Goal: Obtain resource: Download file/media

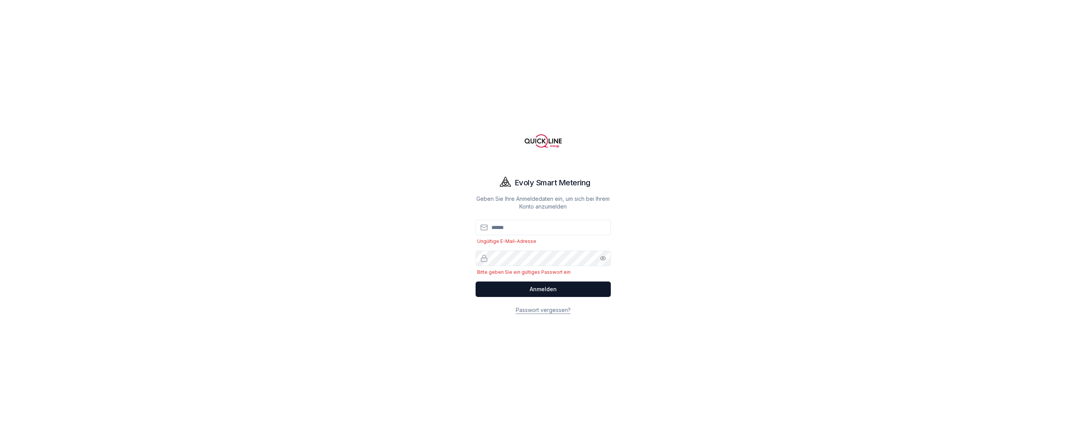
type input "**********"
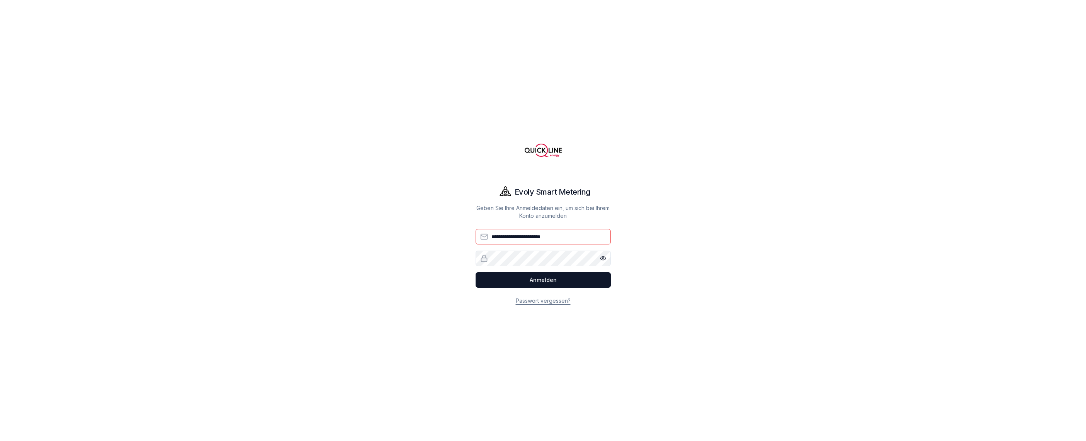
click at [475, 272] on button "Anmelden" at bounding box center [542, 279] width 135 height 15
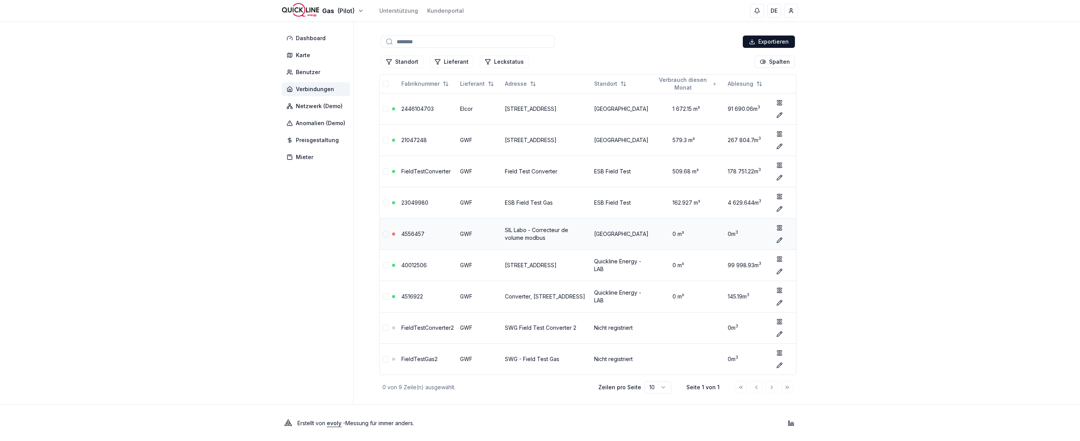
scroll to position [38, 0]
click at [433, 169] on link "FieldTestConverter" at bounding box center [425, 170] width 49 height 7
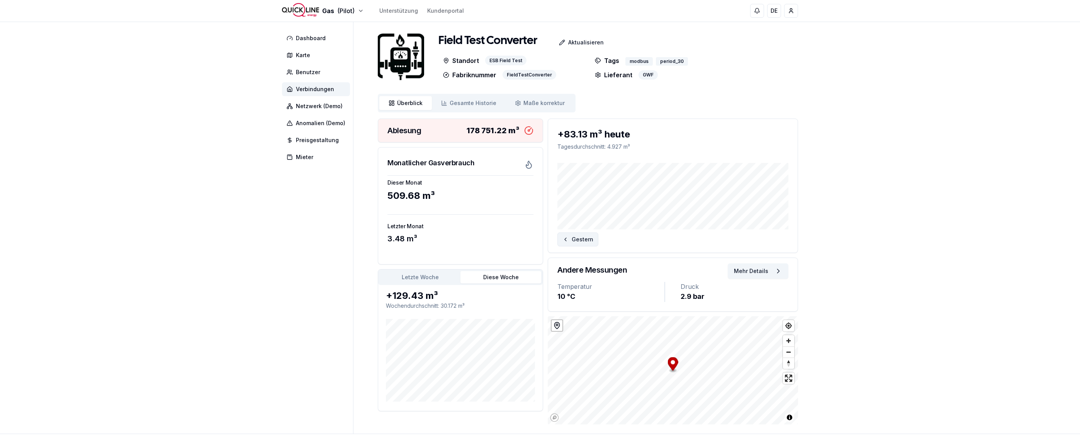
scroll to position [5, 0]
click at [565, 243] on button "Gestern" at bounding box center [577, 240] width 41 height 14
click at [774, 237] on button "Heute" at bounding box center [771, 240] width 36 height 14
click at [771, 268] on button "Mehr Details" at bounding box center [758, 271] width 61 height 15
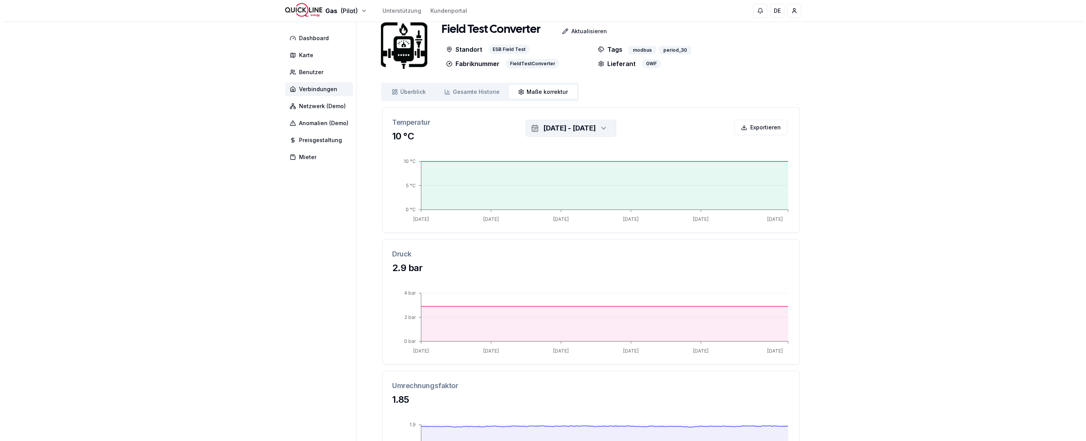
scroll to position [16, 0]
click at [549, 128] on div "[DATE] - [DATE]" at bounding box center [566, 128] width 53 height 11
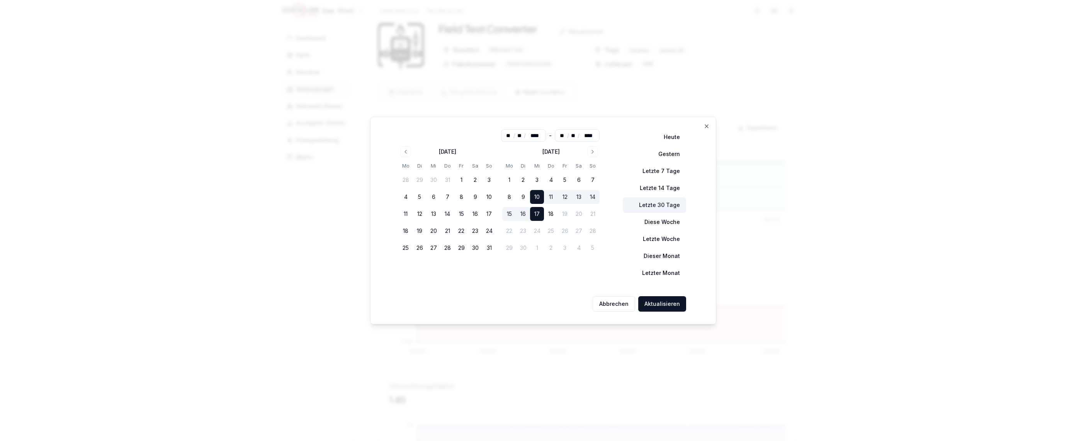
click at [672, 203] on button "Letzte 30 Tage" at bounding box center [654, 204] width 63 height 15
type input "**"
click at [656, 301] on button "Aktualisieren" at bounding box center [662, 303] width 48 height 15
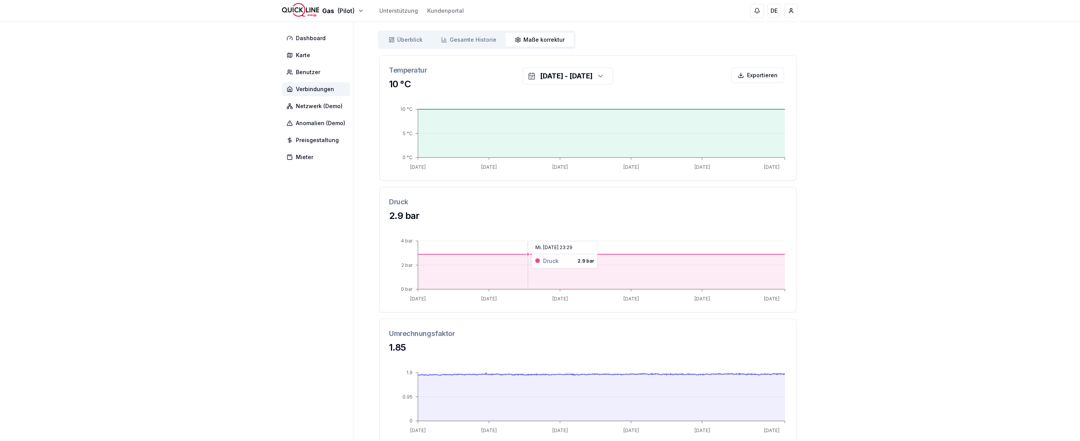
scroll to position [0, 0]
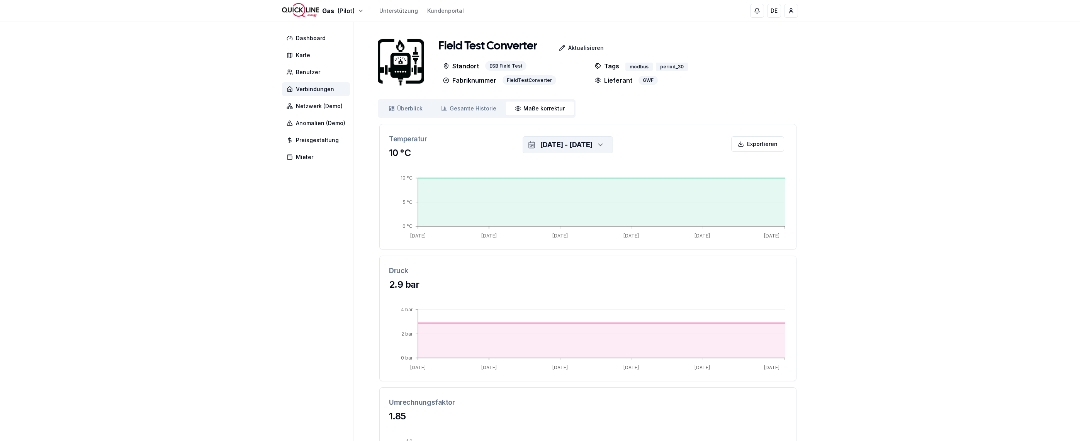
click at [540, 147] on div "[DATE] - [DATE]" at bounding box center [566, 144] width 53 height 11
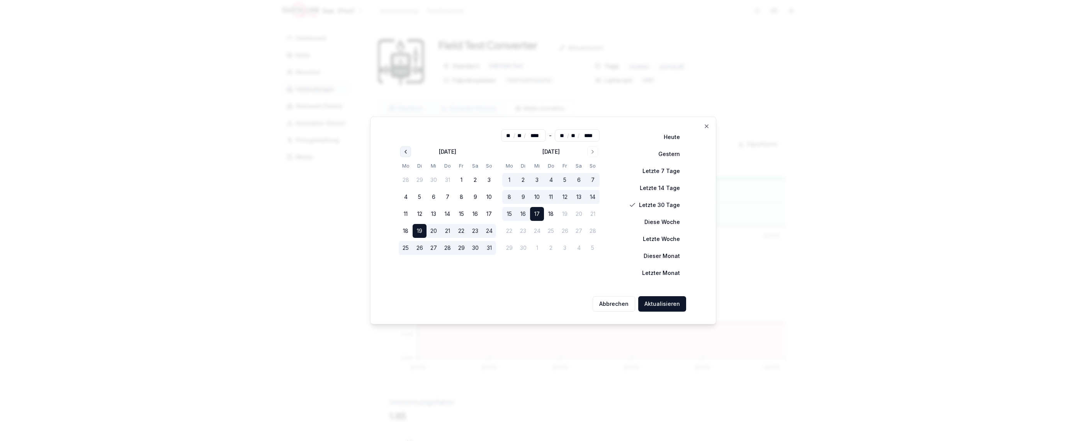
click at [408, 151] on icon "Go to previous month" at bounding box center [405, 152] width 6 height 6
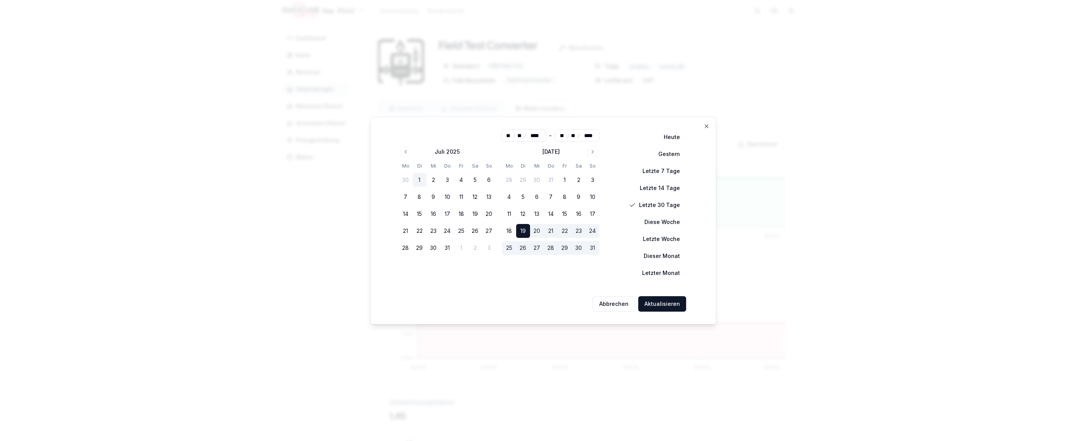
click at [423, 177] on button "1" at bounding box center [419, 180] width 14 height 14
type input "**"
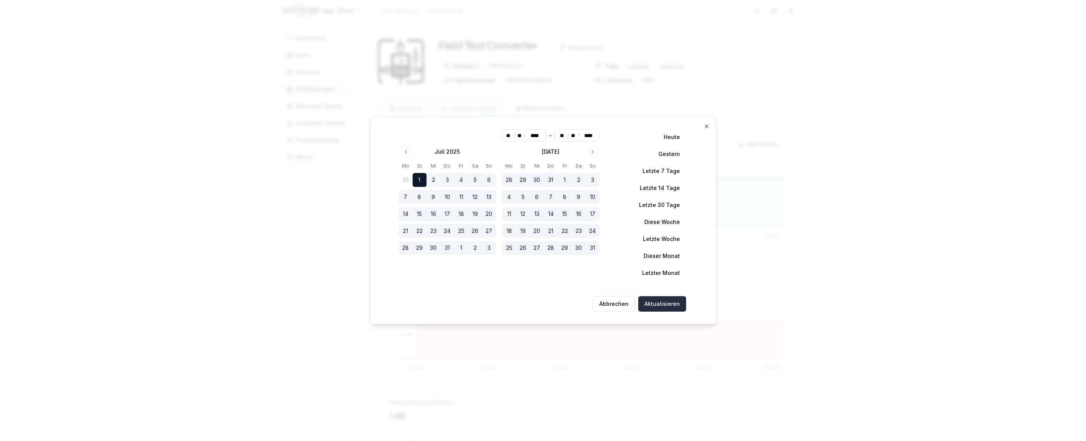
click at [650, 300] on button "Aktualisieren" at bounding box center [662, 303] width 48 height 15
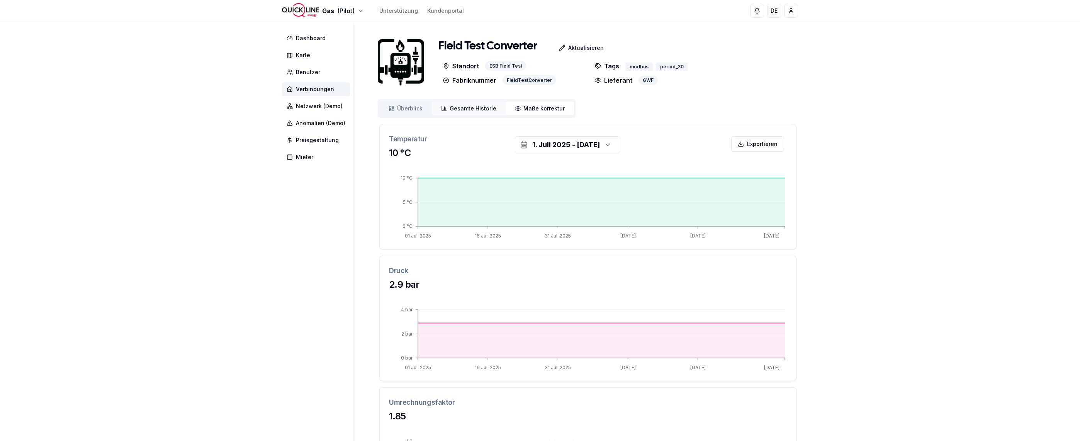
click at [461, 110] on span "Gesamte Historie" at bounding box center [473, 109] width 47 height 8
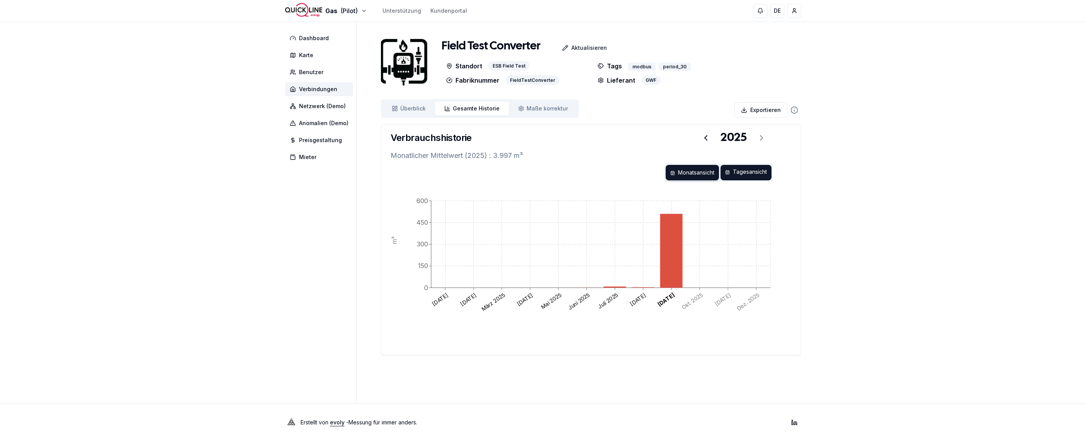
click at [746, 172] on div "Tagesansicht" at bounding box center [745, 172] width 51 height 15
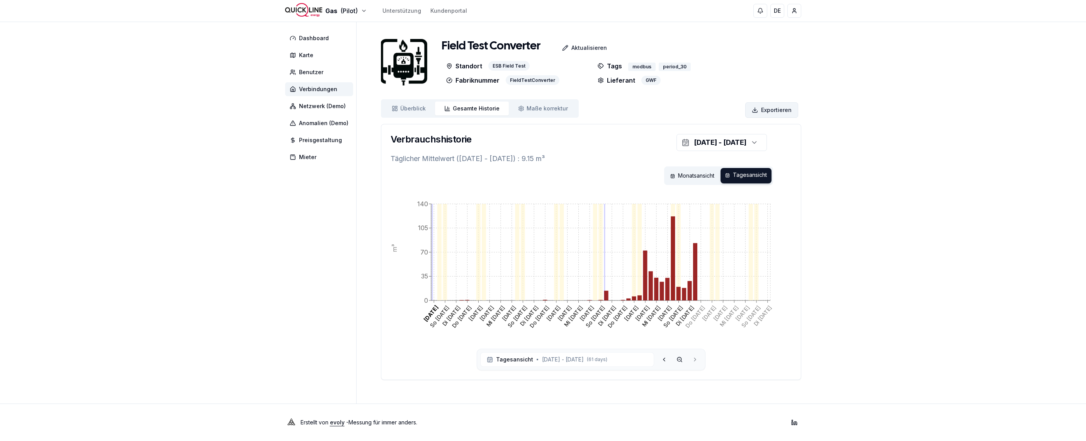
click at [776, 109] on html "Gas (Pilot) Unterstützung Kundenportal DE [PERSON_NAME] Dashboard Karte Benutze…" at bounding box center [543, 220] width 1086 height 441
click at [790, 141] on div "verbrauch - als excel" at bounding box center [776, 140] width 59 height 12
click at [783, 110] on html "Gas (Pilot) Unterstützung Kundenportal DE [PERSON_NAME] Dashboard Karte Benutze…" at bounding box center [543, 220] width 1086 height 441
click at [789, 177] on div "rohdaten - als excel" at bounding box center [776, 177] width 59 height 12
click at [321, 119] on span "Anomalien (Demo)" at bounding box center [323, 123] width 49 height 8
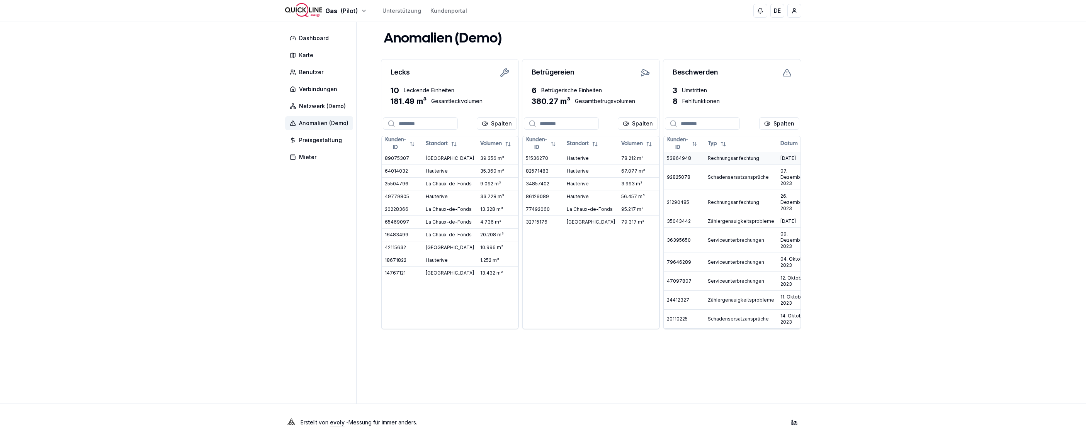
click at [742, 160] on td "Rechnungsanfechtung" at bounding box center [740, 158] width 73 height 13
click at [339, 111] on span "Netzwerk (Demo)" at bounding box center [319, 106] width 68 height 14
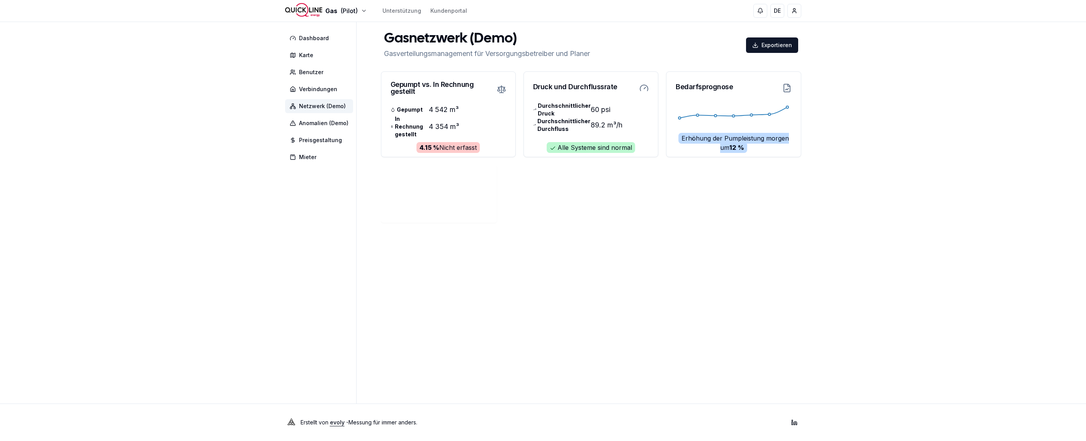
click at [333, 82] on nav "Dashboard Karte Benutzer Verbindungen Netzwerk (Demo) Anomalien (Demo) Preisges…" at bounding box center [320, 97] width 71 height 133
click at [336, 91] on span "Verbindungen" at bounding box center [319, 89] width 68 height 14
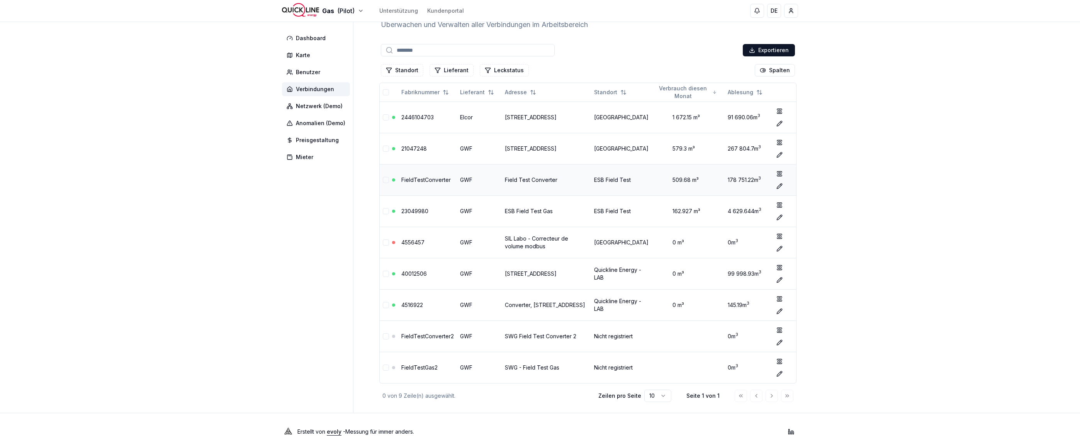
scroll to position [38, 0]
